Goal: Use online tool/utility: Utilize a website feature to perform a specific function

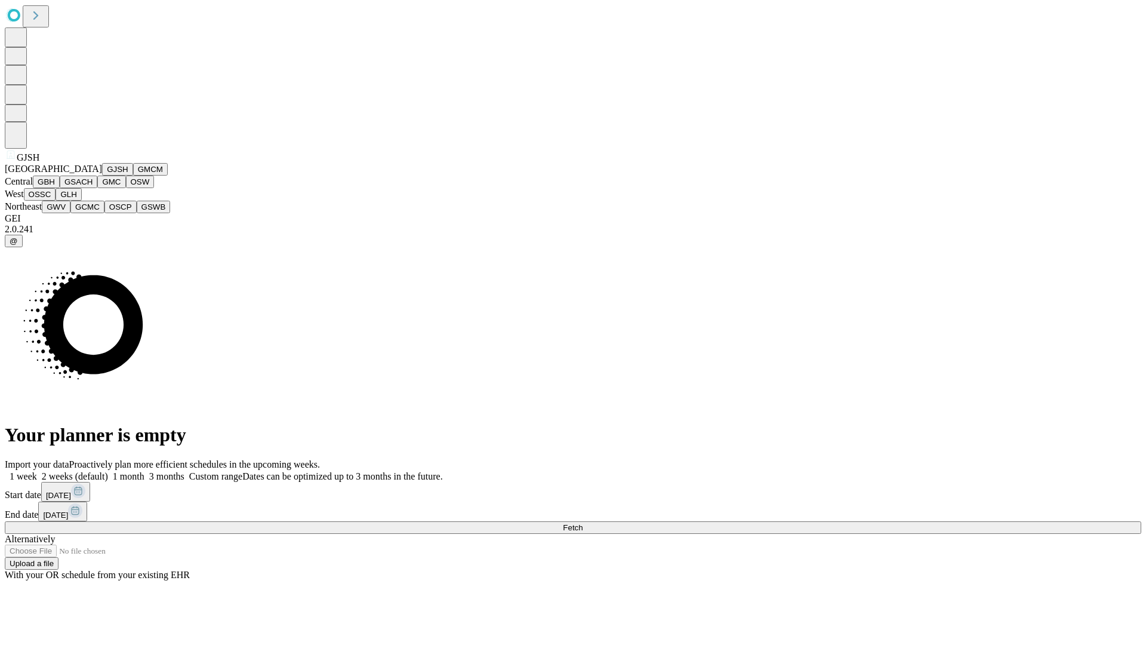
click at [102, 175] on button "GJSH" at bounding box center [117, 169] width 31 height 13
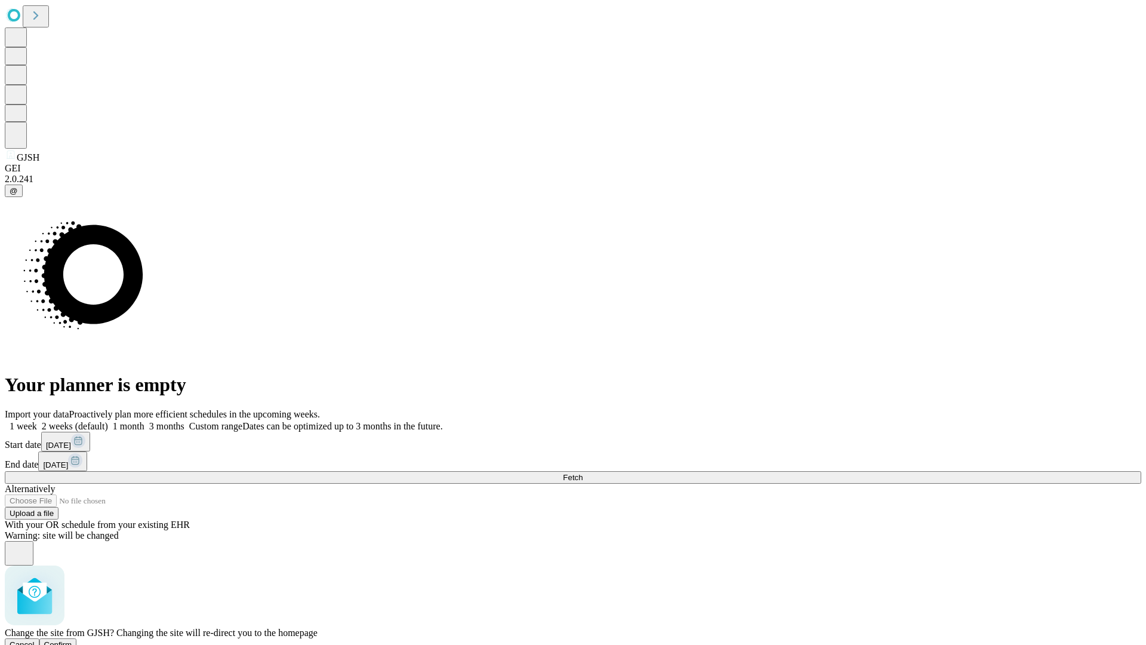
click at [72, 640] on span "Confirm" at bounding box center [58, 644] width 28 height 9
click at [144, 421] on label "1 month" at bounding box center [126, 426] width 36 height 10
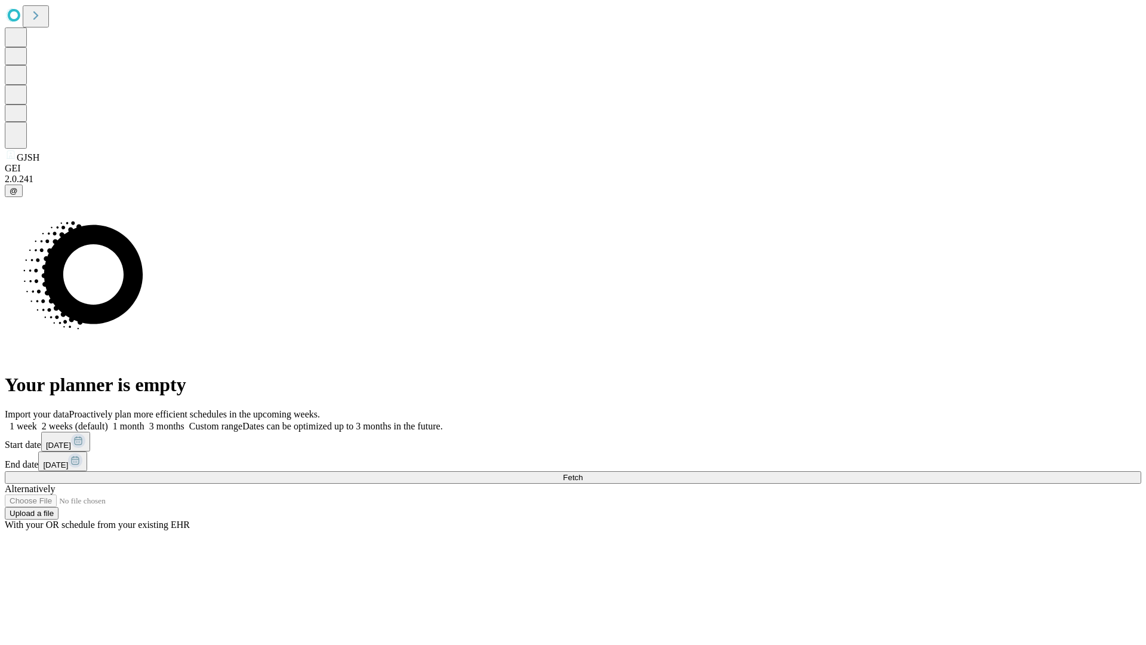
click at [582, 473] on span "Fetch" at bounding box center [573, 477] width 20 height 9
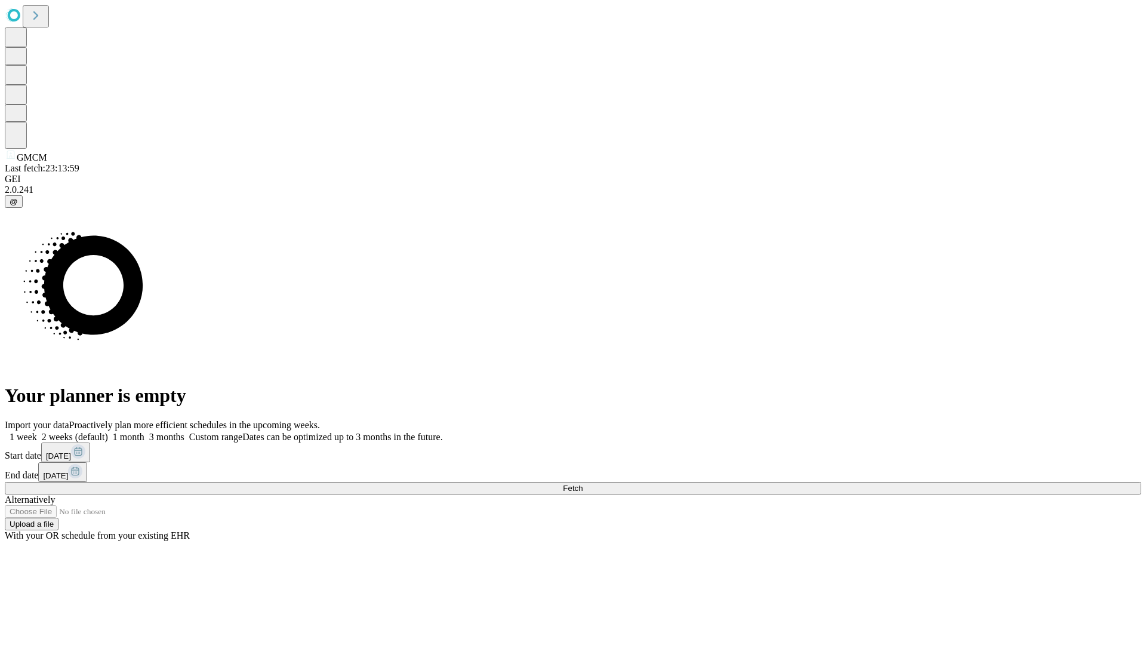
click at [144, 431] on label "1 month" at bounding box center [126, 436] width 36 height 10
click at [582, 483] on span "Fetch" at bounding box center [573, 487] width 20 height 9
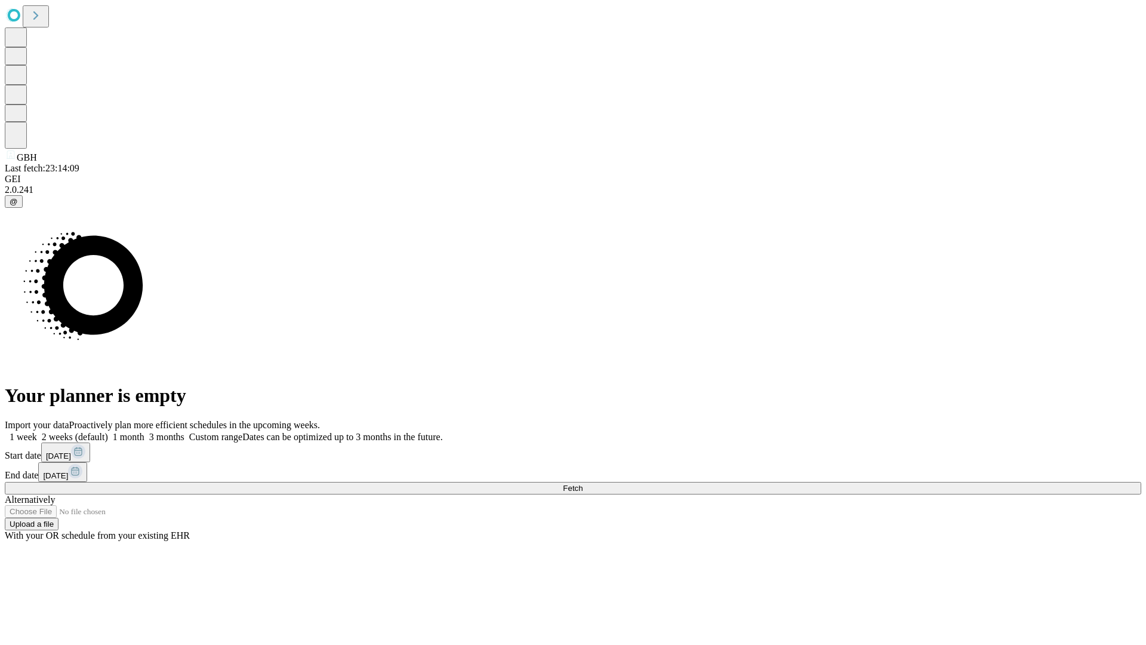
click at [144, 431] on label "1 month" at bounding box center [126, 436] width 36 height 10
click at [582, 483] on span "Fetch" at bounding box center [573, 487] width 20 height 9
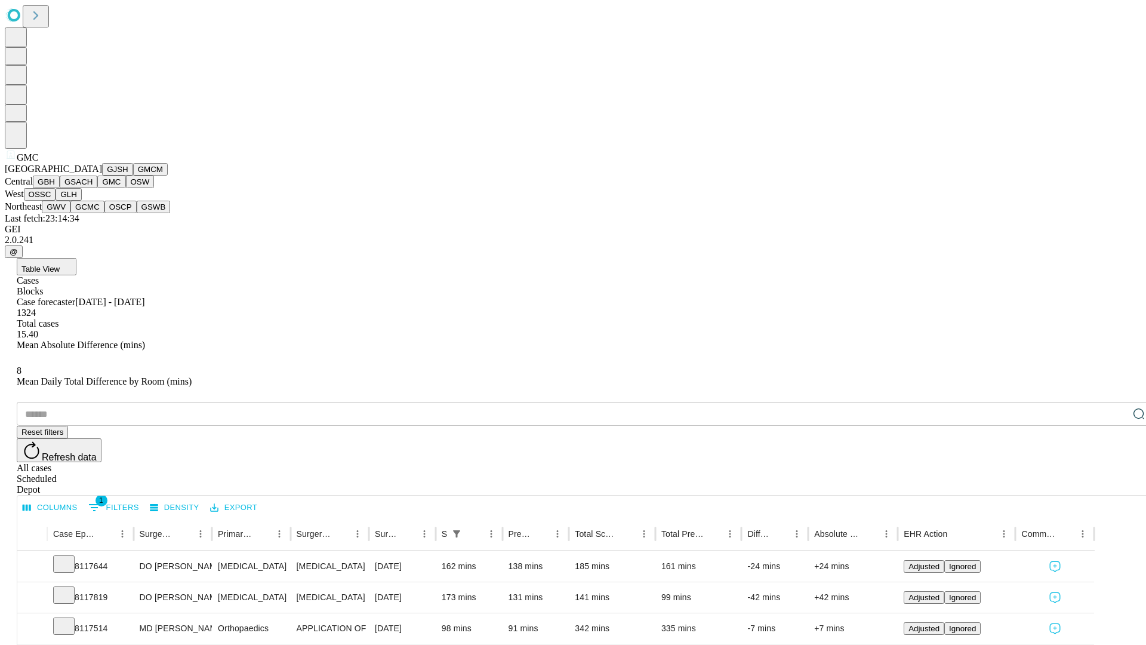
click at [126, 188] on button "OSW" at bounding box center [140, 181] width 29 height 13
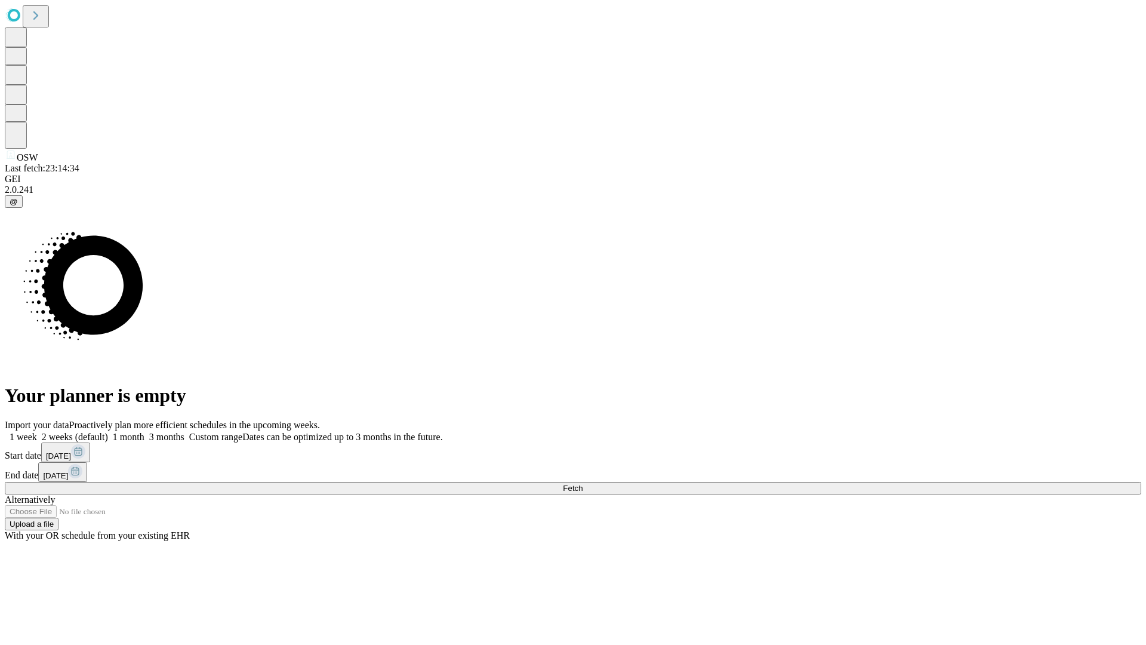
click at [144, 431] on label "1 month" at bounding box center [126, 436] width 36 height 10
click at [582, 483] on span "Fetch" at bounding box center [573, 487] width 20 height 9
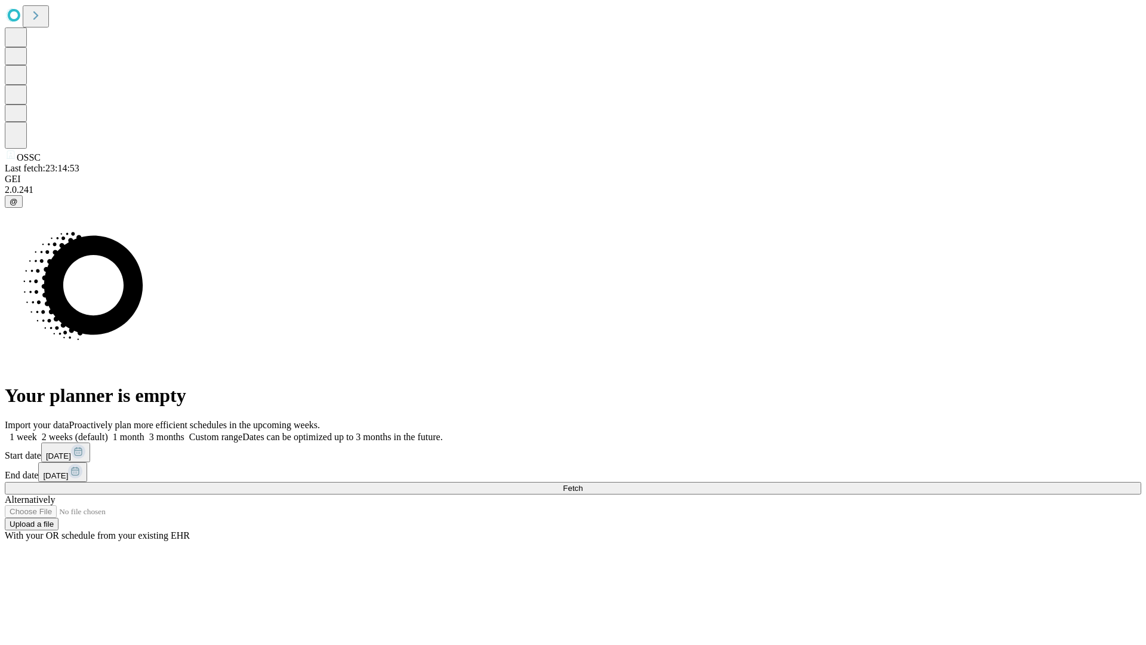
click at [582, 483] on span "Fetch" at bounding box center [573, 487] width 20 height 9
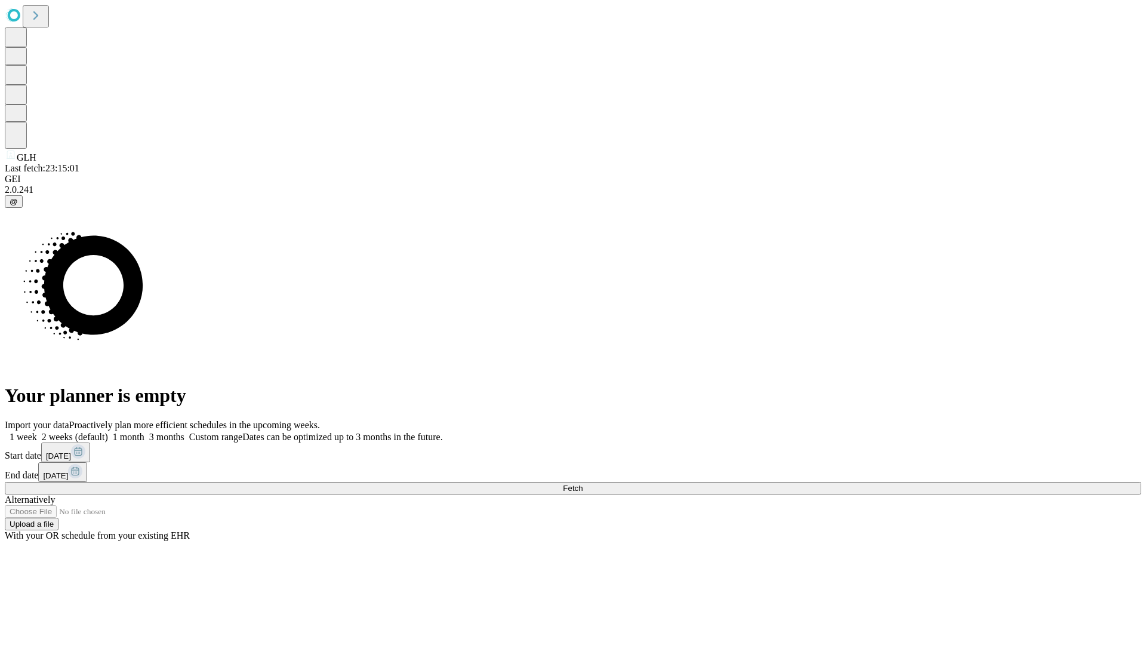
click at [144, 431] on label "1 month" at bounding box center [126, 436] width 36 height 10
click at [582, 483] on span "Fetch" at bounding box center [573, 487] width 20 height 9
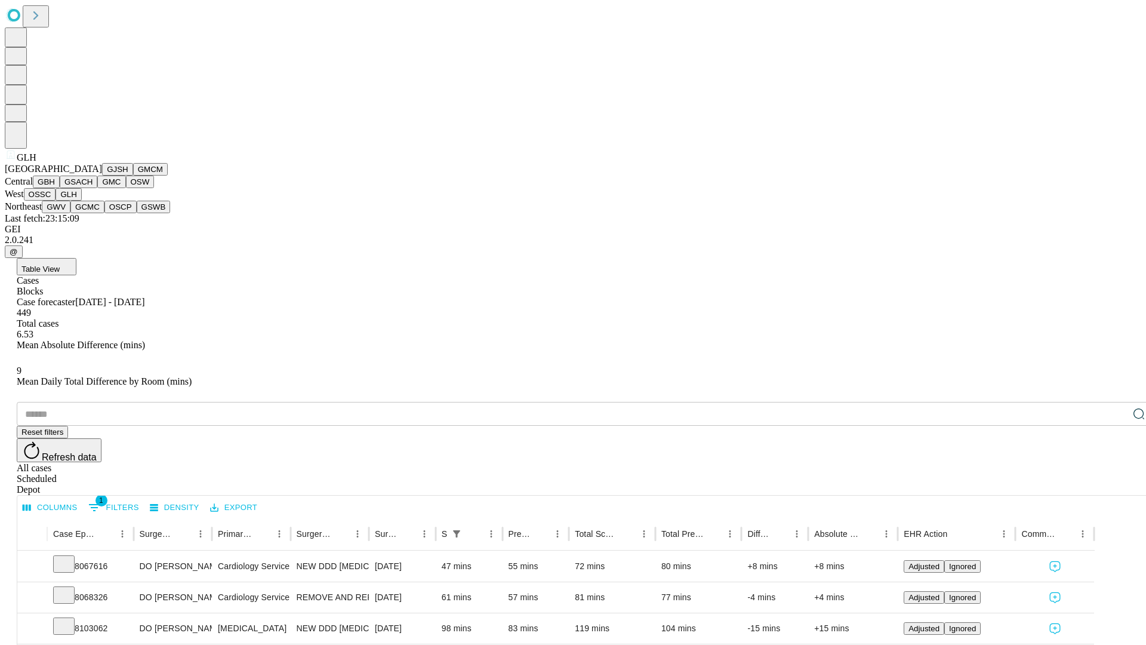
click at [70, 213] on button "GWV" at bounding box center [56, 207] width 29 height 13
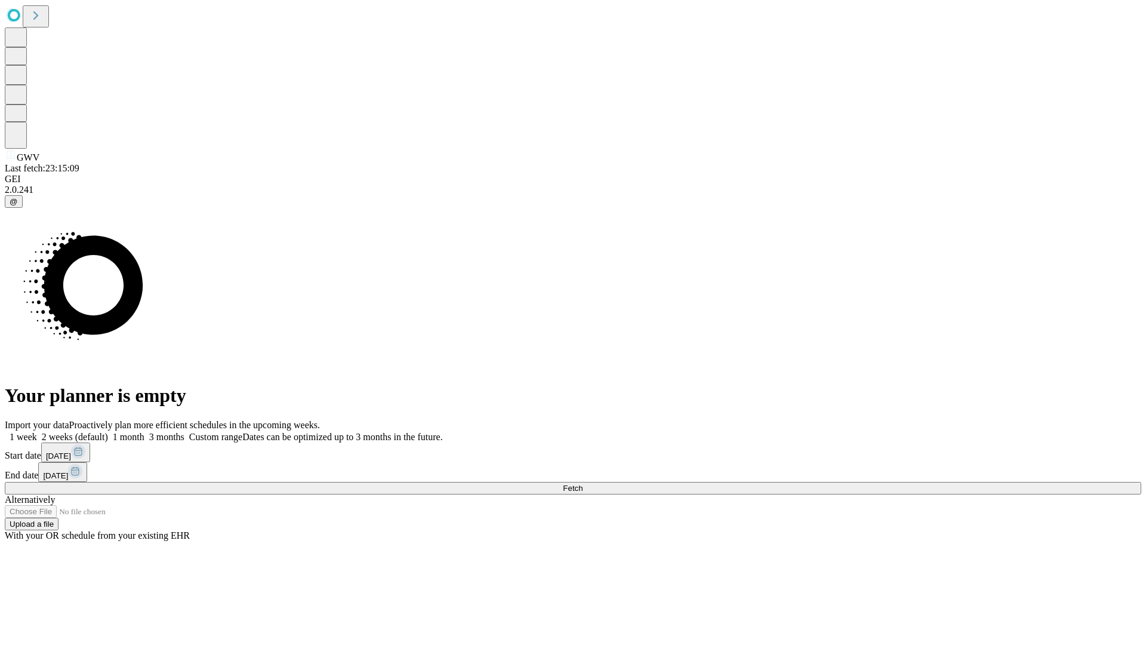
click at [582, 483] on span "Fetch" at bounding box center [573, 487] width 20 height 9
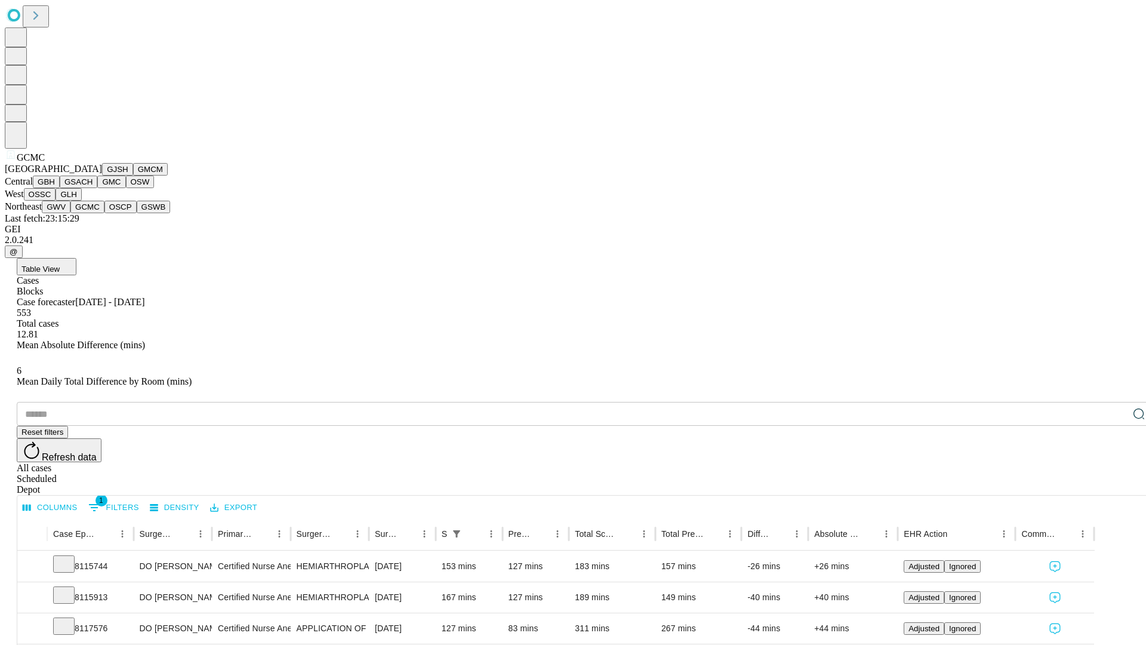
click at [104, 213] on button "OSCP" at bounding box center [120, 207] width 32 height 13
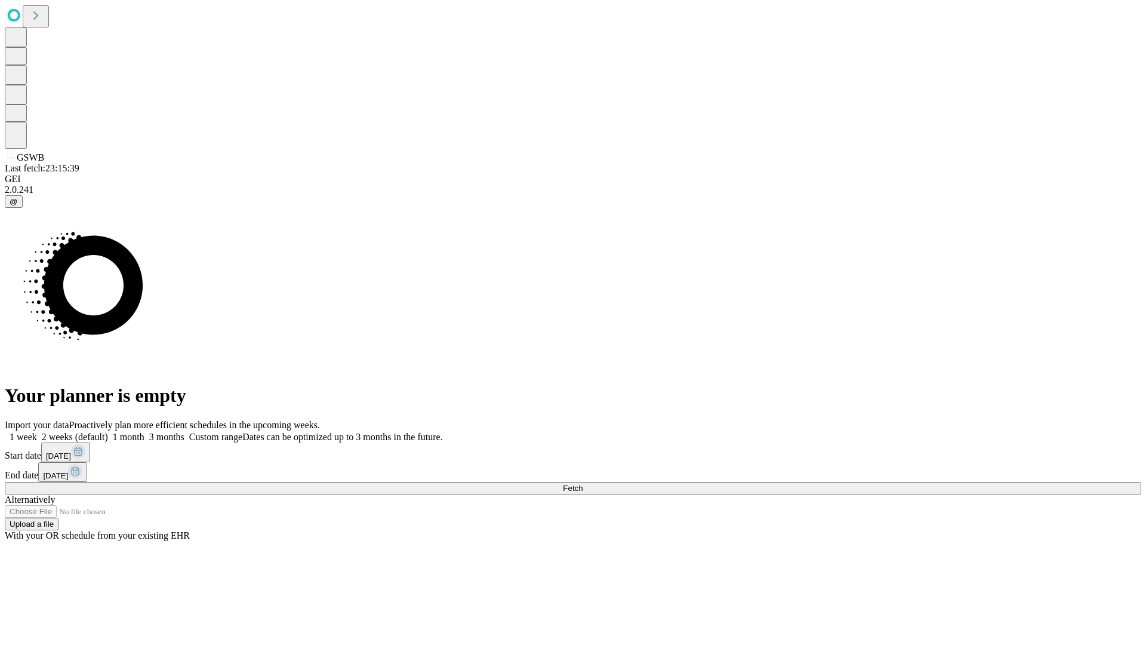
click at [144, 431] on label "1 month" at bounding box center [126, 436] width 36 height 10
click at [582, 483] on span "Fetch" at bounding box center [573, 487] width 20 height 9
